Goal: Transaction & Acquisition: Purchase product/service

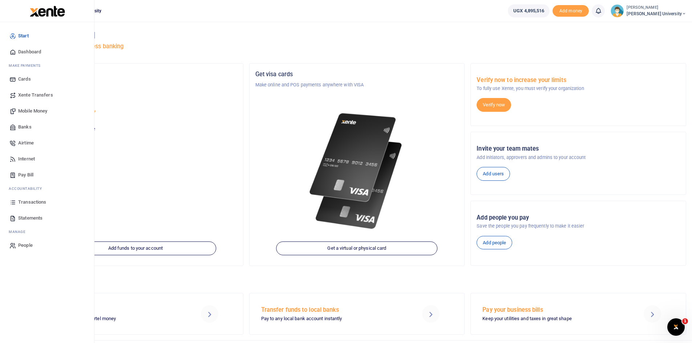
click at [46, 113] on span "Mobile Money" at bounding box center [32, 111] width 29 height 7
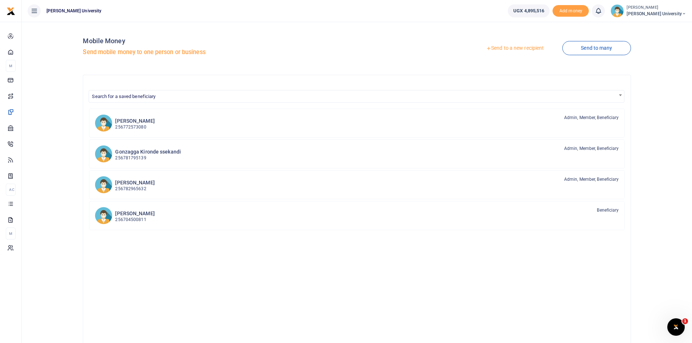
click at [511, 49] on link "Send to a new recipient" at bounding box center [515, 48] width 95 height 13
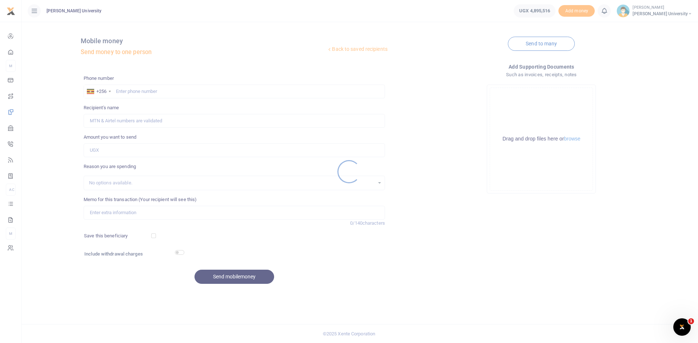
click at [132, 94] on div at bounding box center [349, 171] width 698 height 343
click at [128, 92] on div at bounding box center [349, 171] width 698 height 343
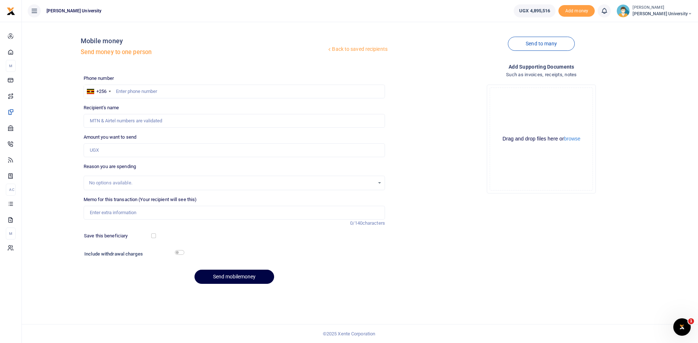
click at [123, 92] on div at bounding box center [349, 171] width 698 height 343
click at [129, 92] on input "text" at bounding box center [234, 92] width 301 height 14
type input "0705725457"
type input "[PERSON_NAME]"
type input "0705725457"
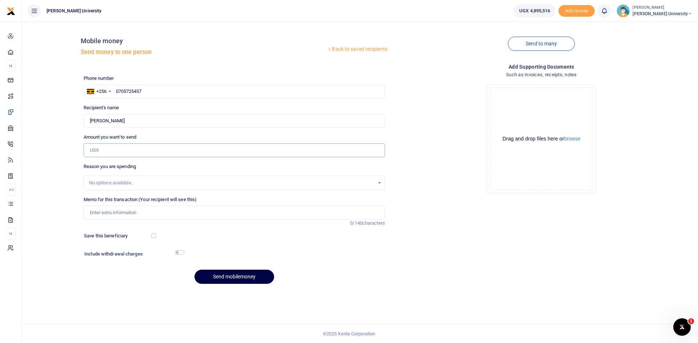
click at [94, 150] on input "Amount you want to send" at bounding box center [234, 151] width 301 height 14
type input "2,000,000"
click at [106, 213] on input "Memo for this transaction (Your recipient will see this)" at bounding box center [234, 213] width 301 height 14
click at [249, 276] on button "Send mobilemoney" at bounding box center [234, 277] width 80 height 14
click at [196, 214] on input "Deposit for the of King Ceasor University Van." at bounding box center [234, 213] width 301 height 14
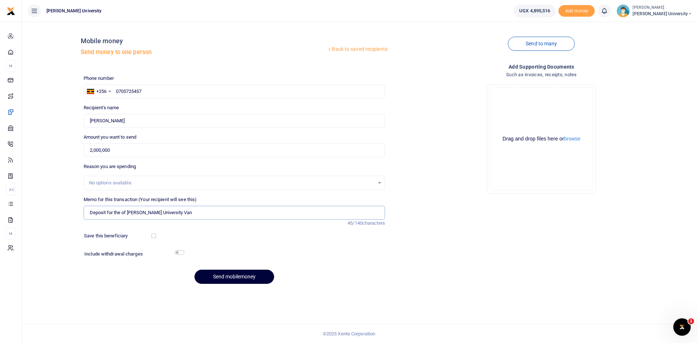
type input "Deposit for the of King Ceasor University Van"
click at [245, 278] on button "Send mobilemoney" at bounding box center [234, 277] width 80 height 14
click at [118, 90] on input "text" at bounding box center [234, 92] width 301 height 14
type input "0773494184"
type input "Alex Chaaka"
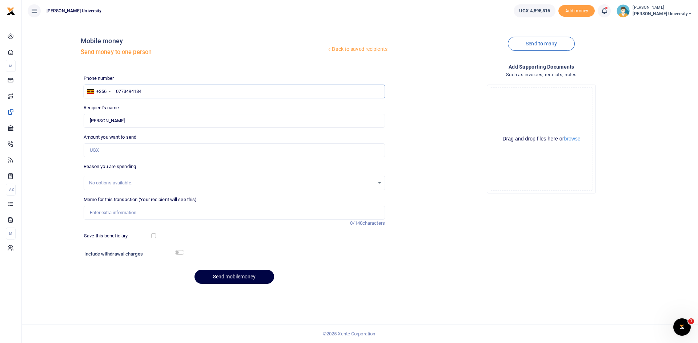
type input "0773494184"
click at [98, 152] on input "Amount you want to send" at bounding box center [234, 151] width 301 height 14
type input "200,000"
click at [89, 212] on input "Memo for this transaction (Your recipient will see this)" at bounding box center [234, 213] width 301 height 14
type input "August 2025 Additional KCU gate duties facilitation"
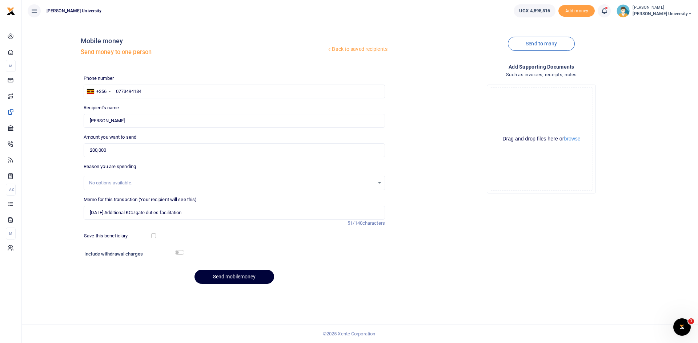
click at [243, 278] on button "Send mobilemoney" at bounding box center [234, 277] width 80 height 14
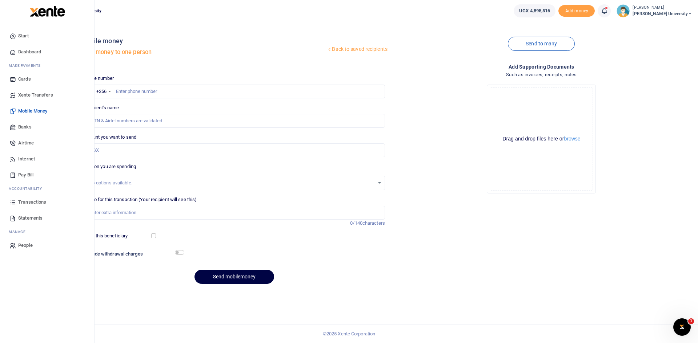
click at [14, 52] on icon at bounding box center [12, 52] width 7 height 7
